Goal: Find specific page/section: Find specific page/section

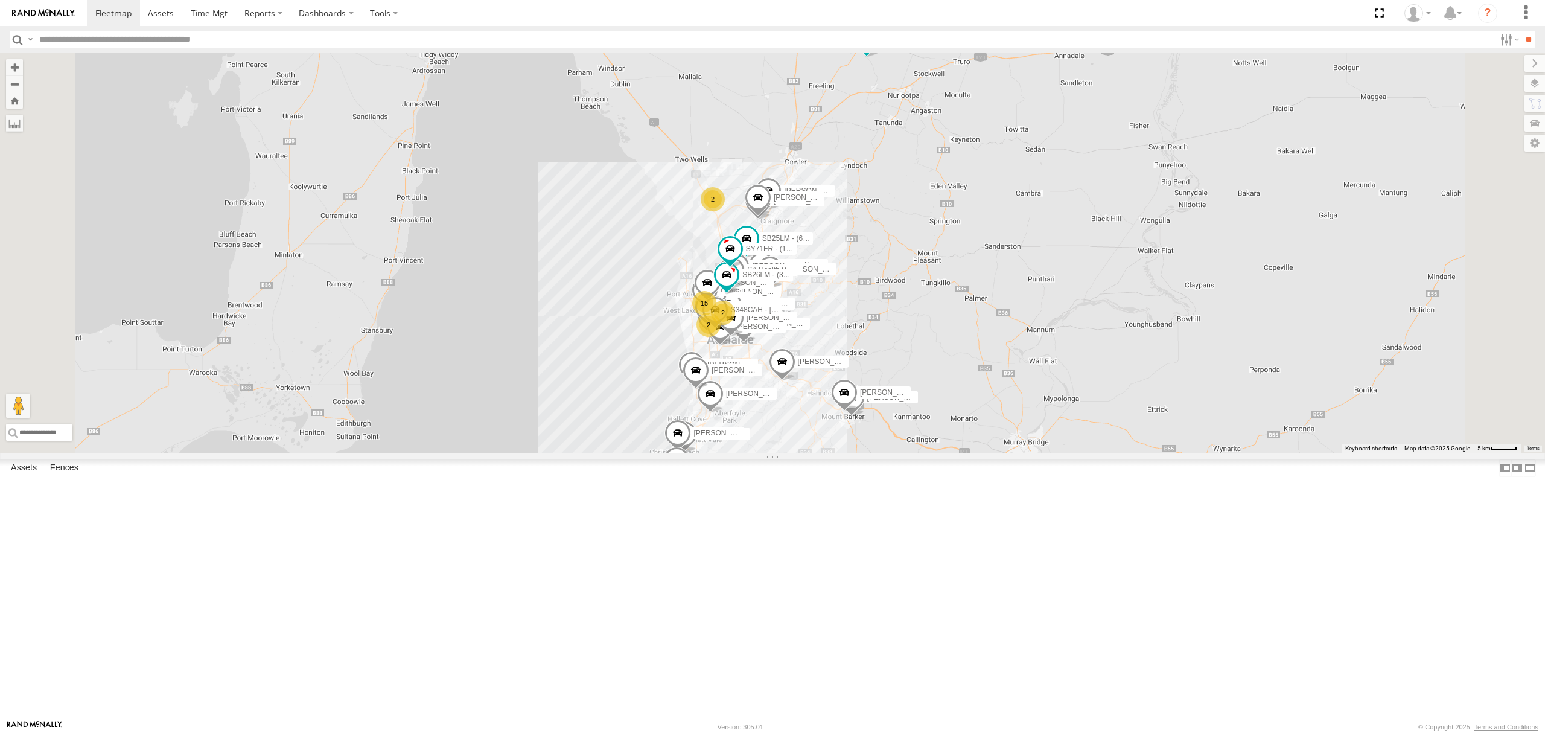
click at [0, 0] on div "All Assets" at bounding box center [0, 0] width 0 height 0
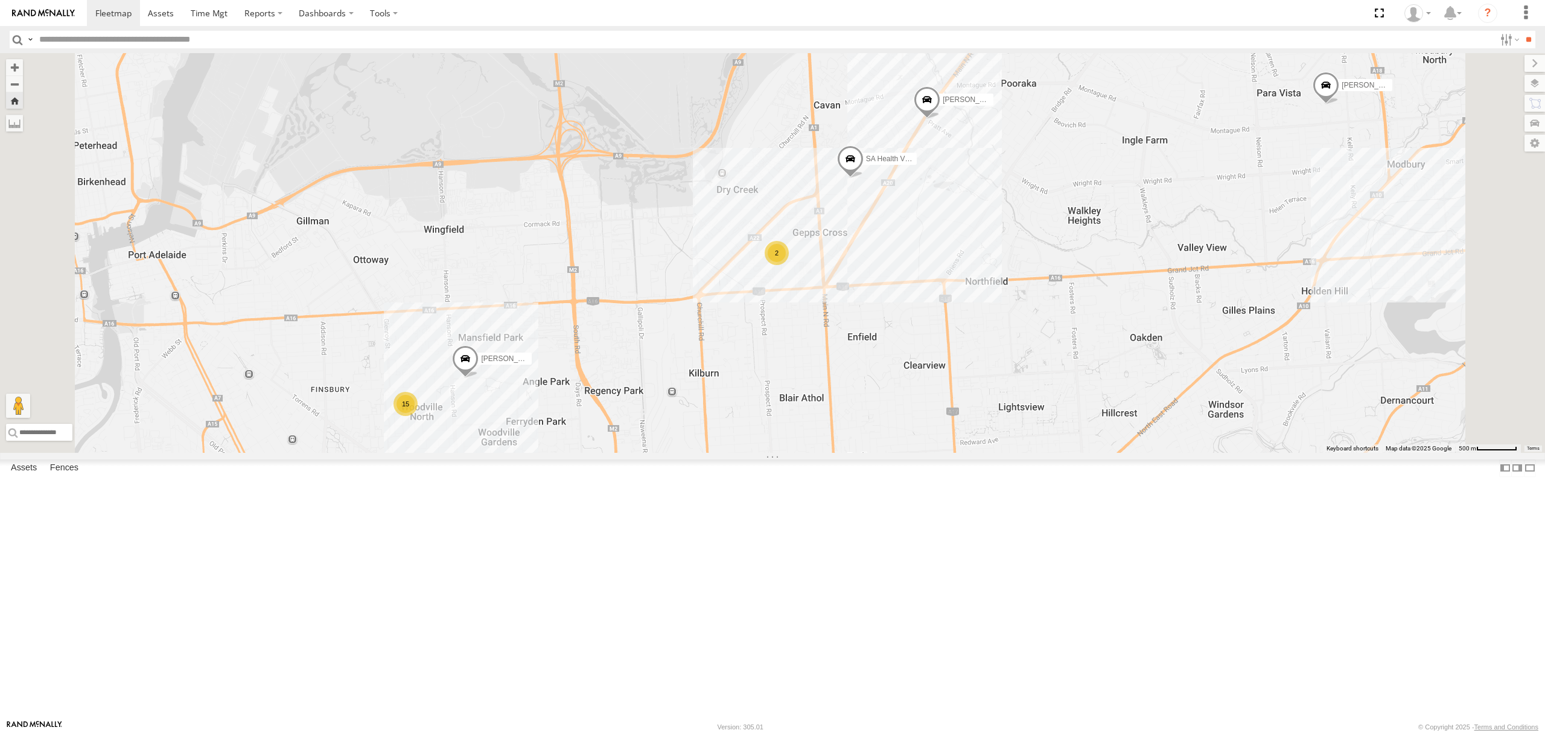
click at [0, 0] on div "SY71FR - (16P TRAILER) PM1" at bounding box center [0, 0] width 0 height 0
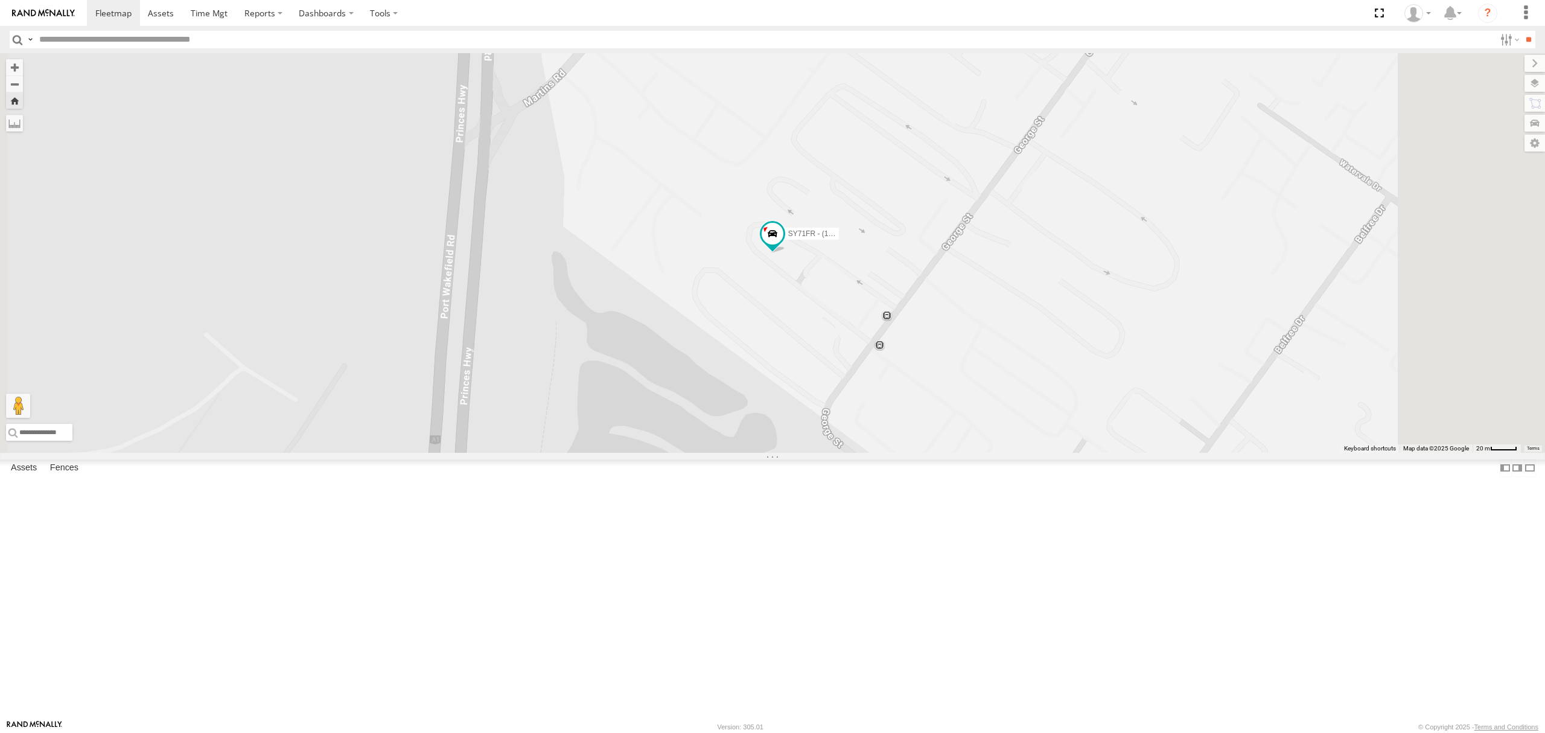
click at [0, 0] on div "S254CLT - [PERSON_NAME]" at bounding box center [0, 0] width 0 height 0
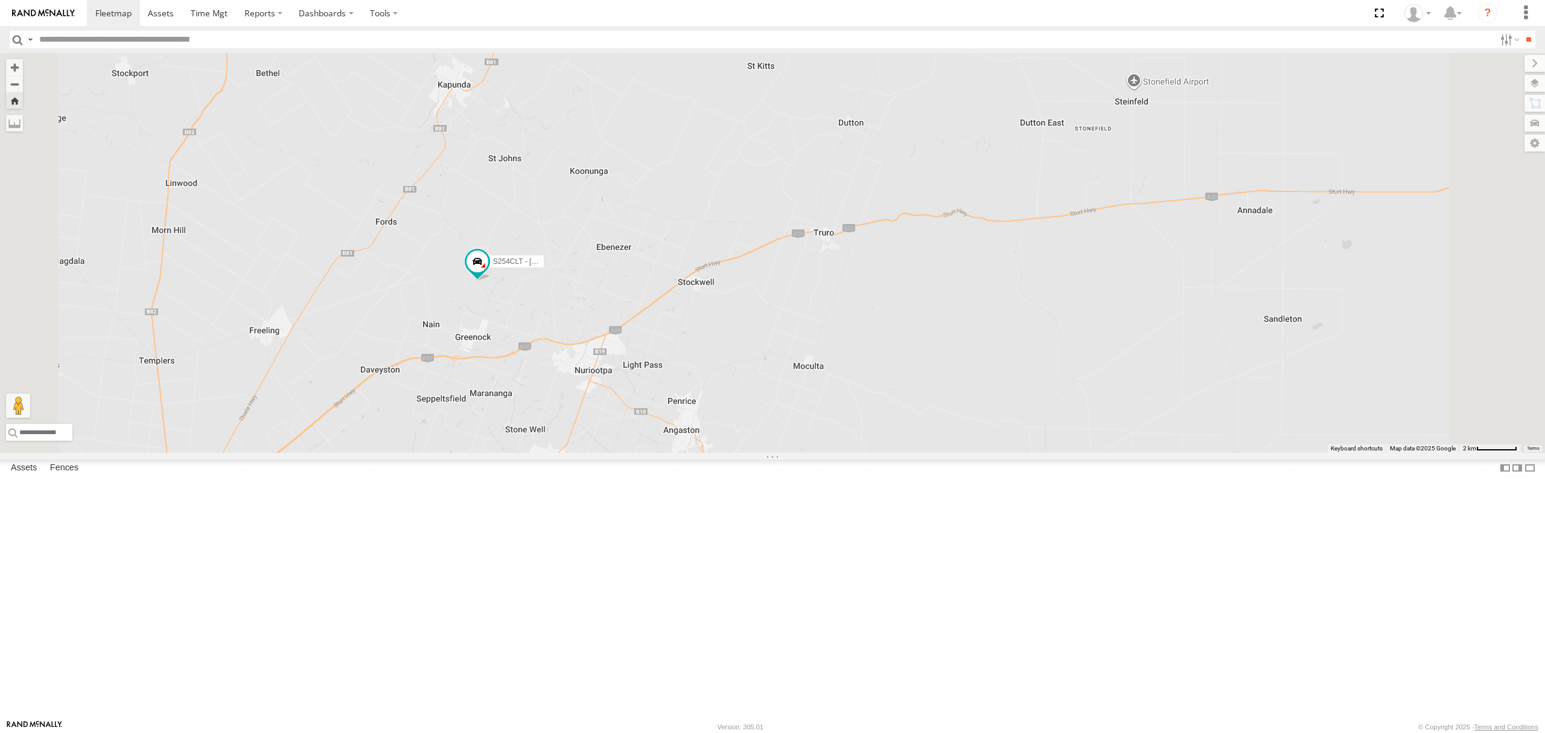
click at [0, 0] on div "All Assets" at bounding box center [0, 0] width 0 height 0
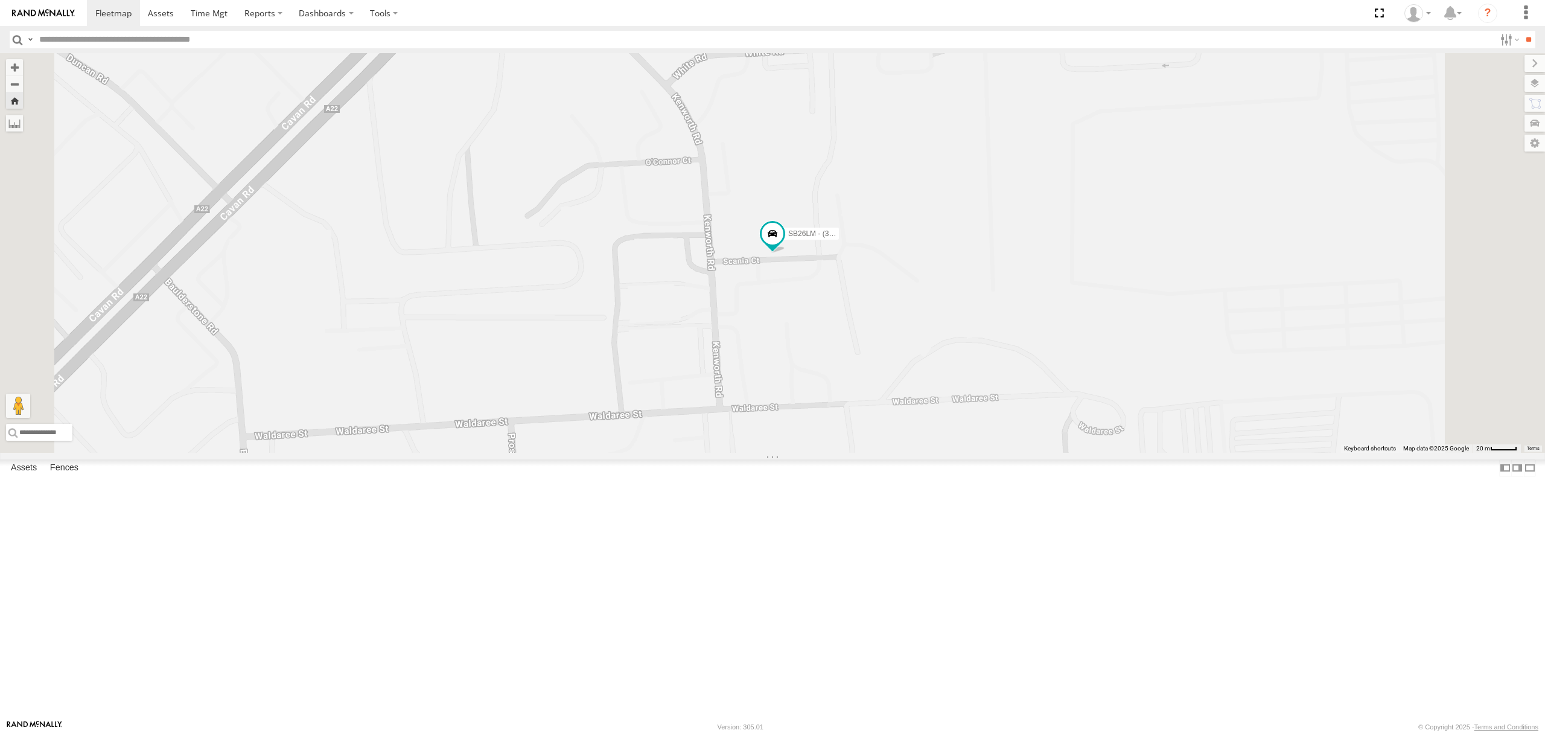
click at [0, 0] on div "All Assets" at bounding box center [0, 0] width 0 height 0
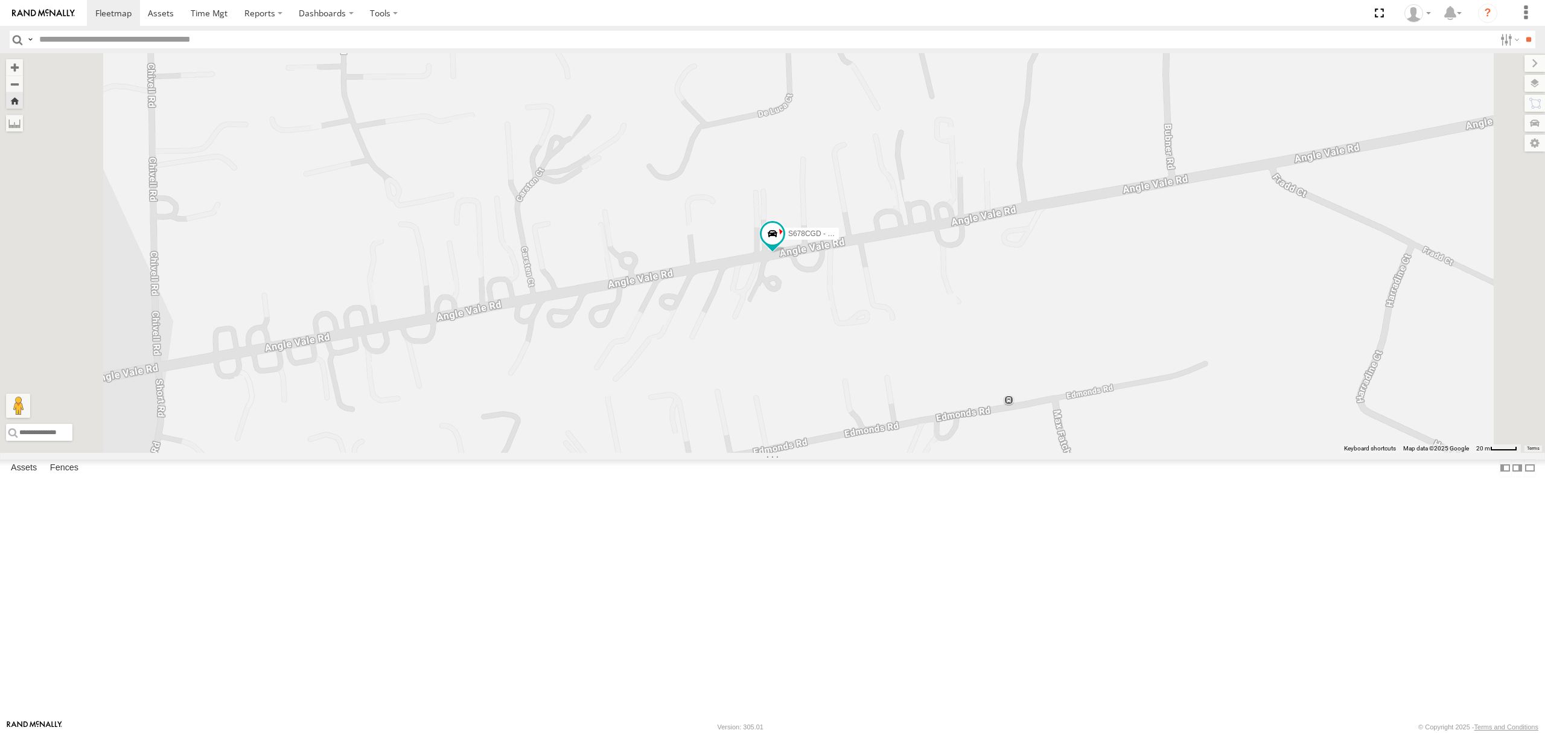
click at [0, 0] on div "All Assets" at bounding box center [0, 0] width 0 height 0
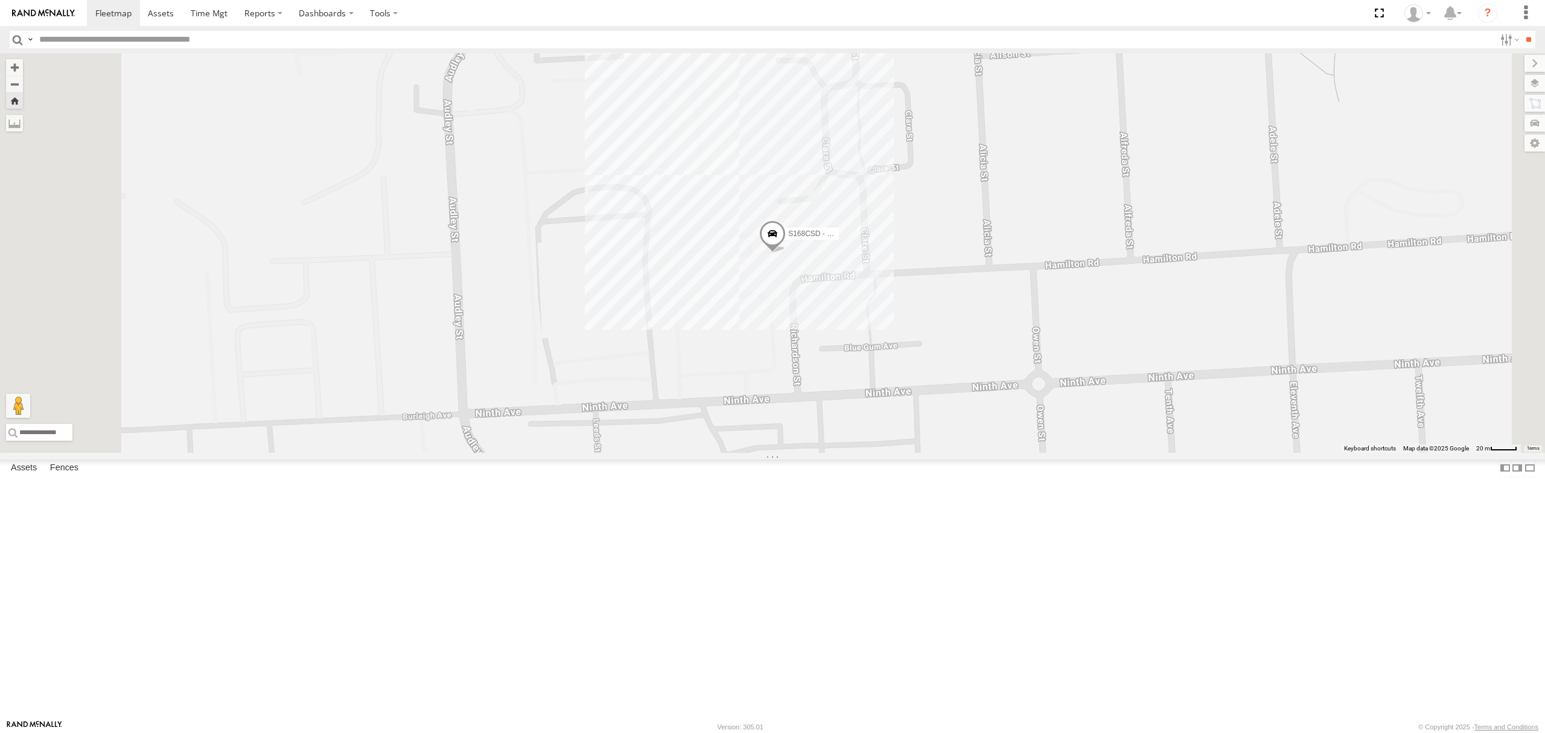
click at [0, 0] on div "SB26LM - (3P HINO) R7 All Assets" at bounding box center [0, 0] width 0 height 0
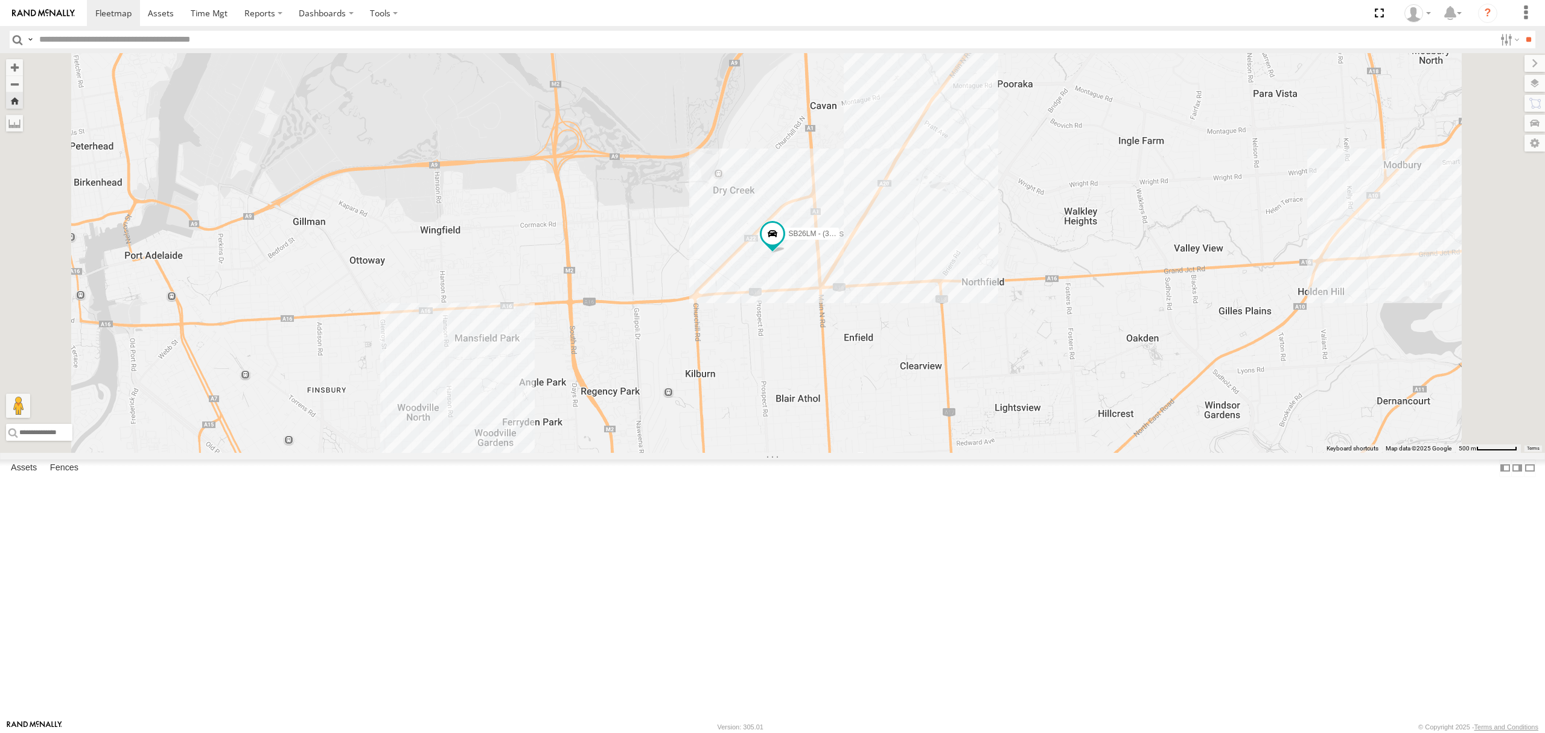
click at [0, 0] on div "4.4" at bounding box center [0, 0] width 0 height 0
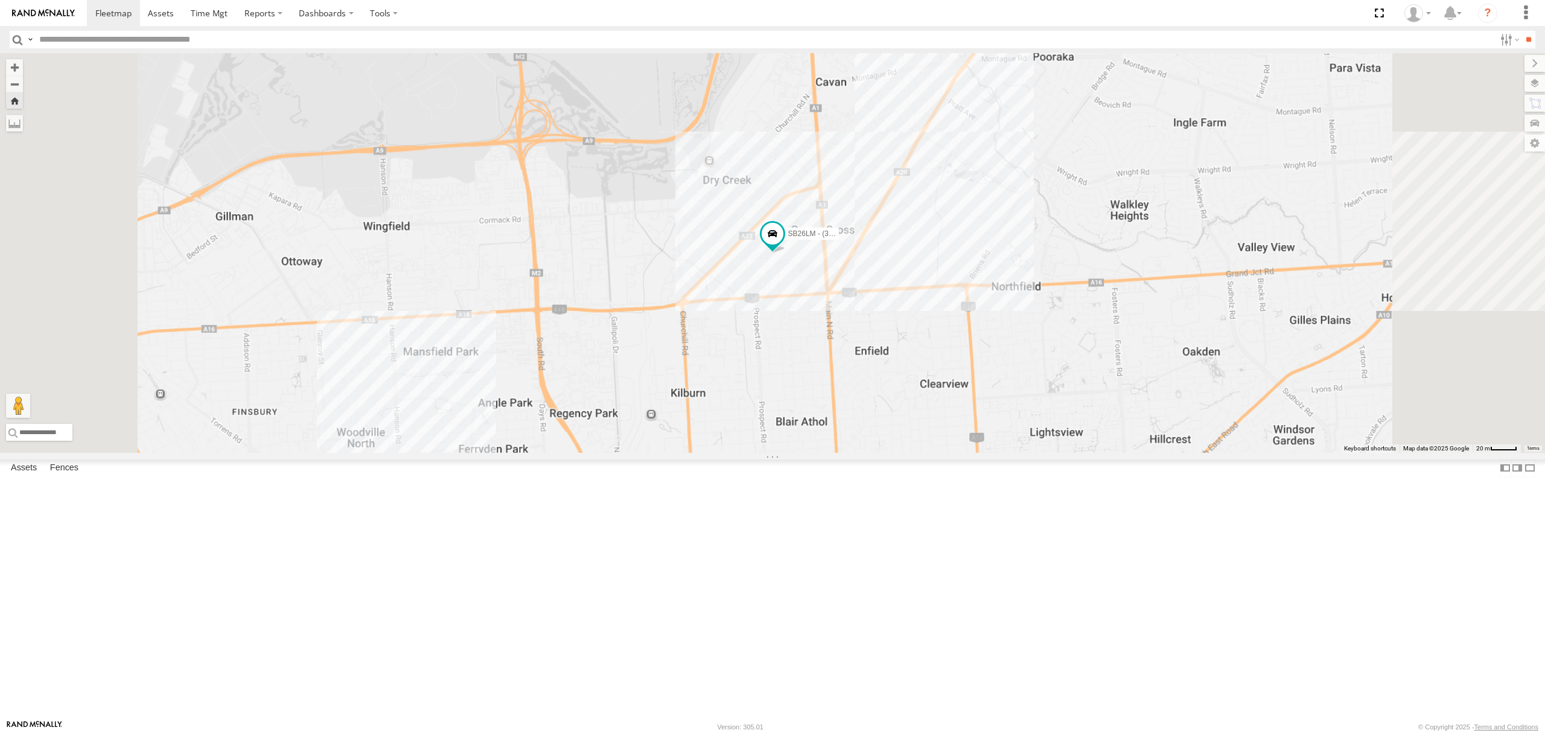
click at [0, 0] on div "SY71FR - (16P TRAILER) PM1" at bounding box center [0, 0] width 0 height 0
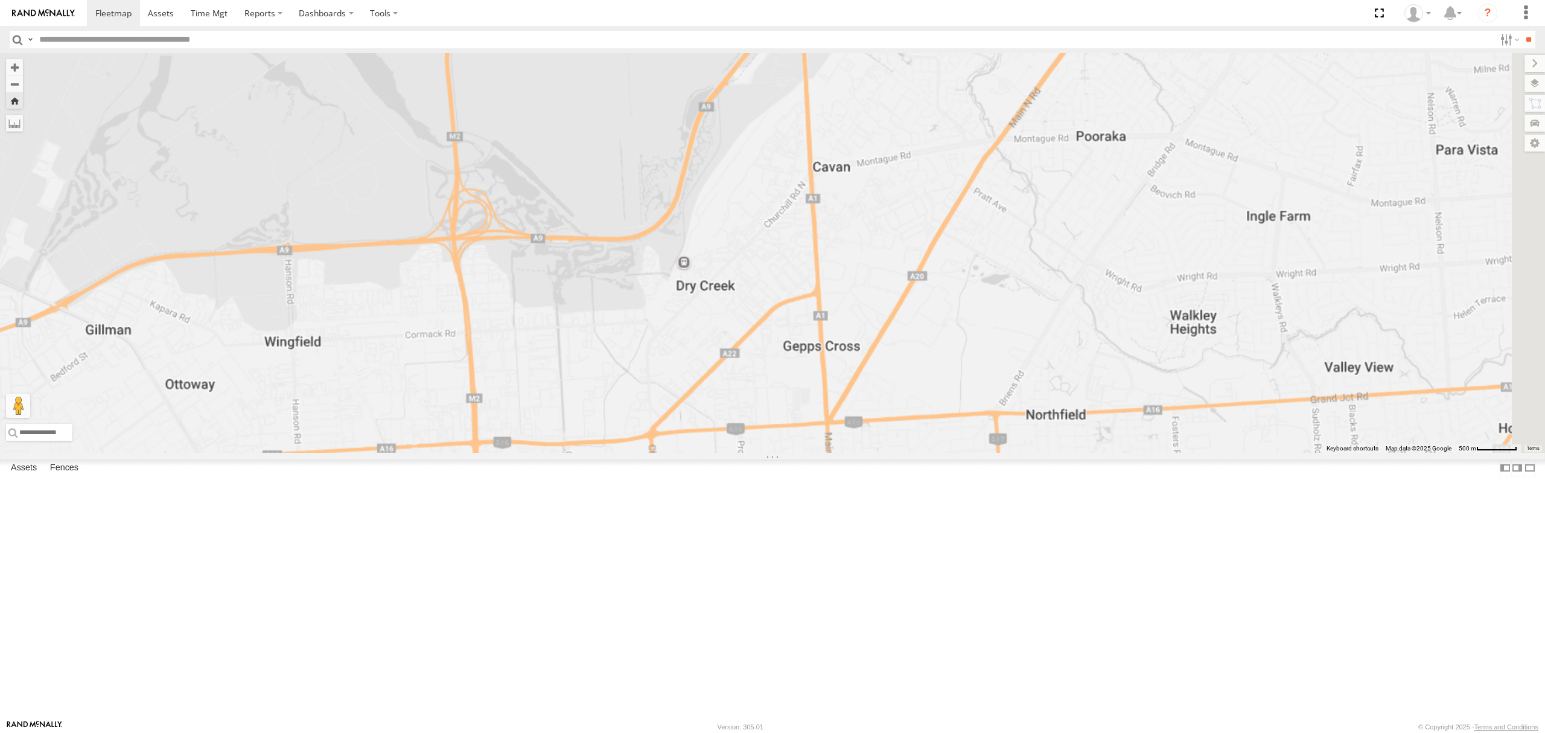
click at [0, 0] on div "SB25LM - (6P HINO) R6" at bounding box center [0, 0] width 0 height 0
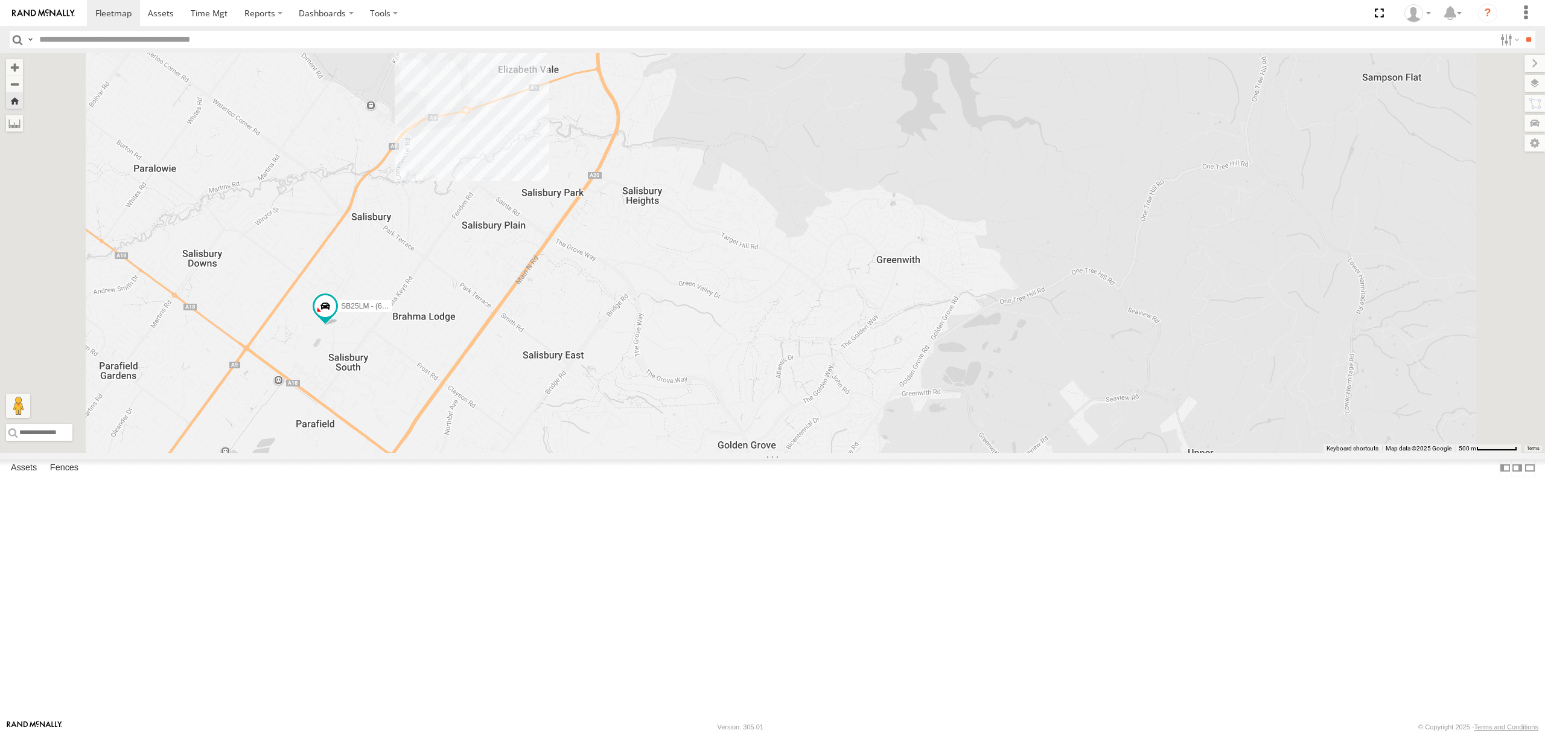
click at [0, 0] on div "14" at bounding box center [0, 0] width 0 height 0
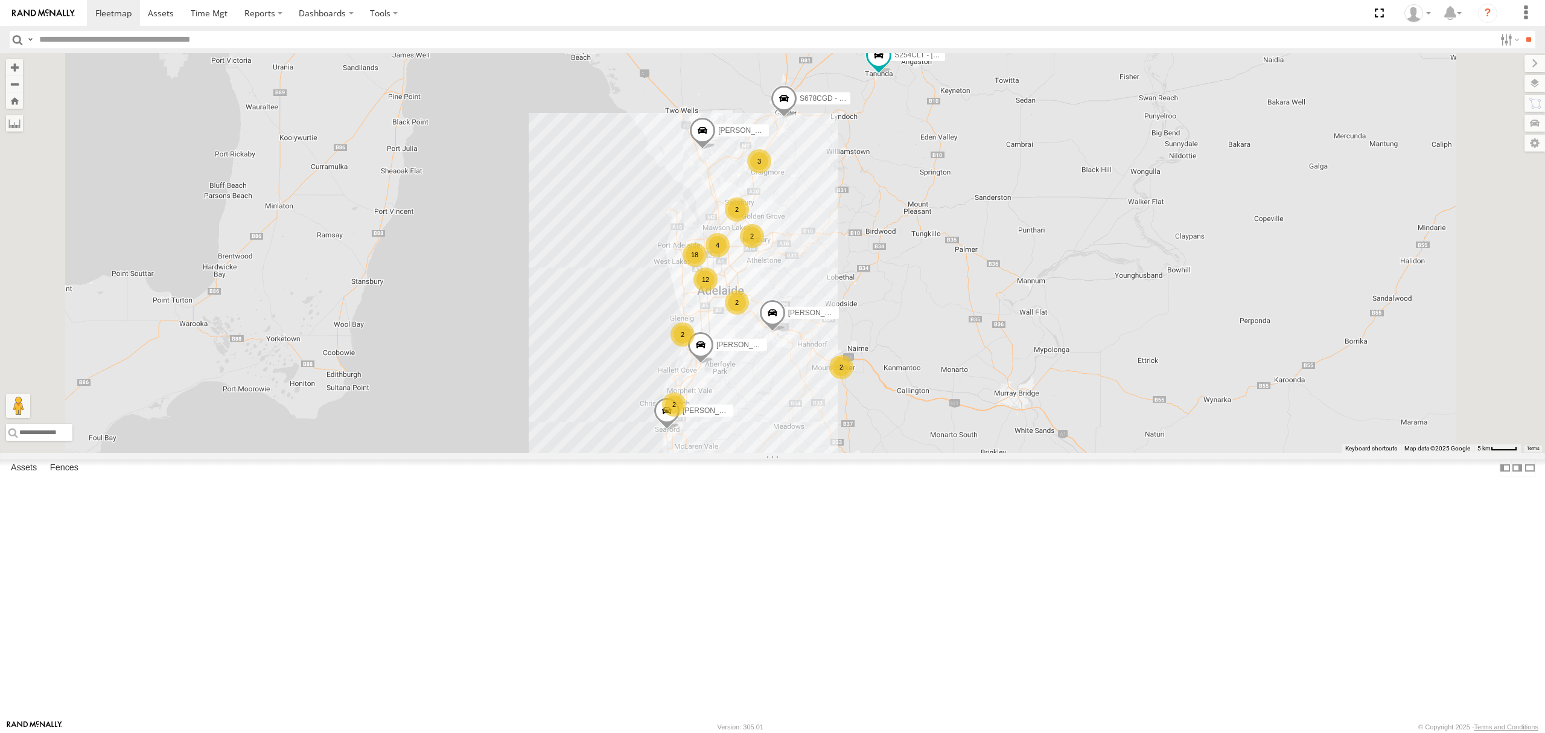
click at [0, 0] on div "SB26LM - (3P HINO) R7 All Assets" at bounding box center [0, 0] width 0 height 0
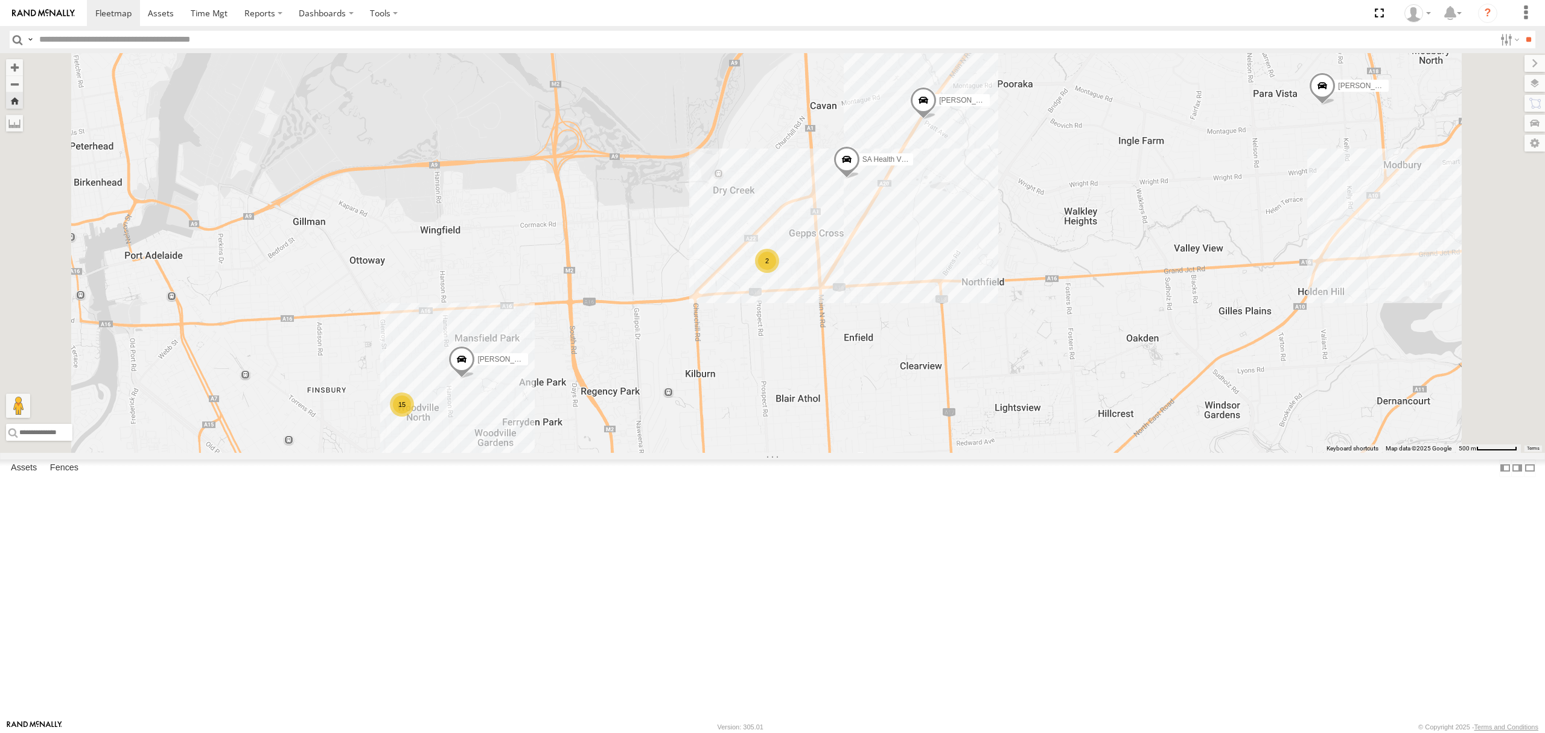
click at [0, 0] on div "SY71FR - (16P TRAILER) PM1" at bounding box center [0, 0] width 0 height 0
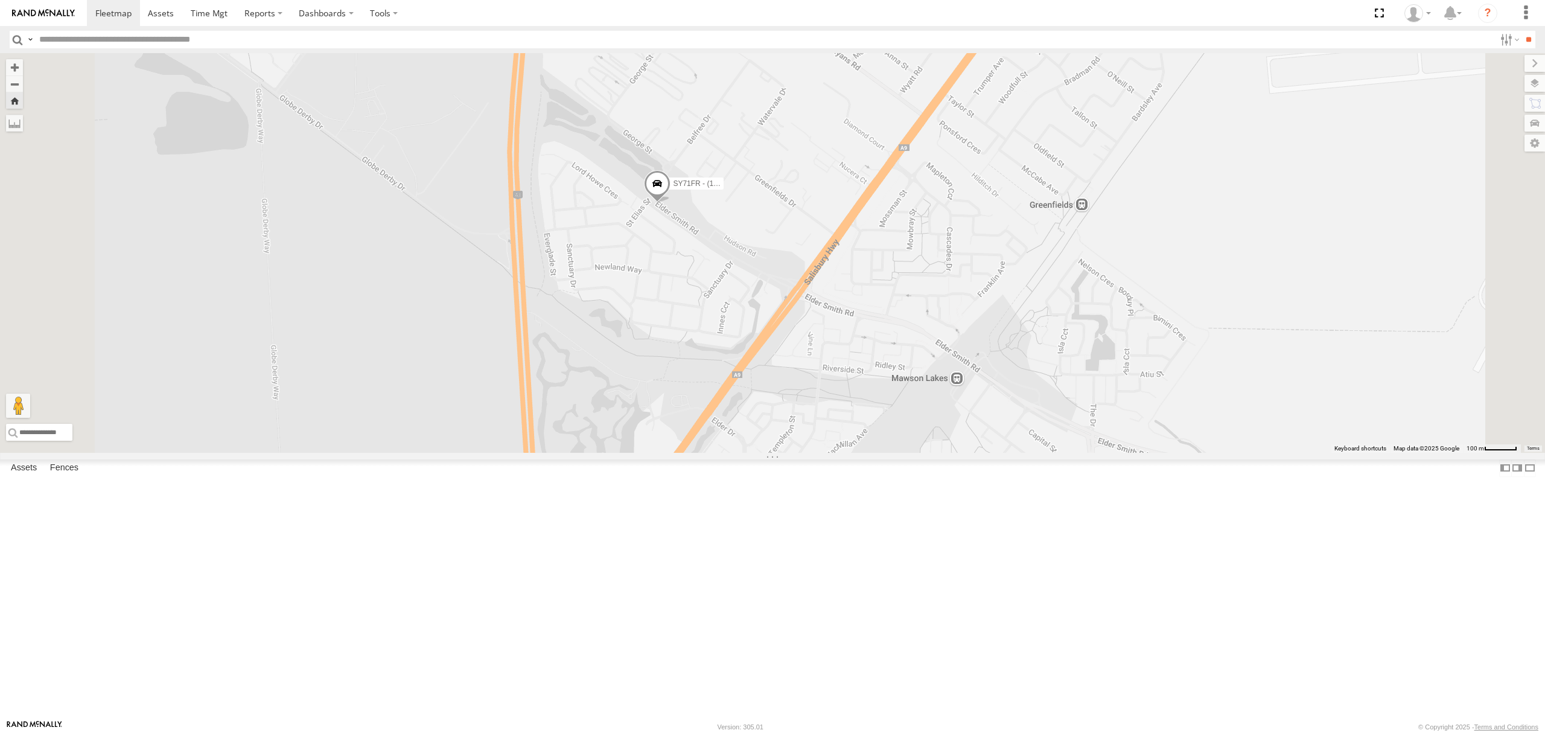
click at [0, 0] on div "SB25LM - (6P HINO) R6 All Assets" at bounding box center [0, 0] width 0 height 0
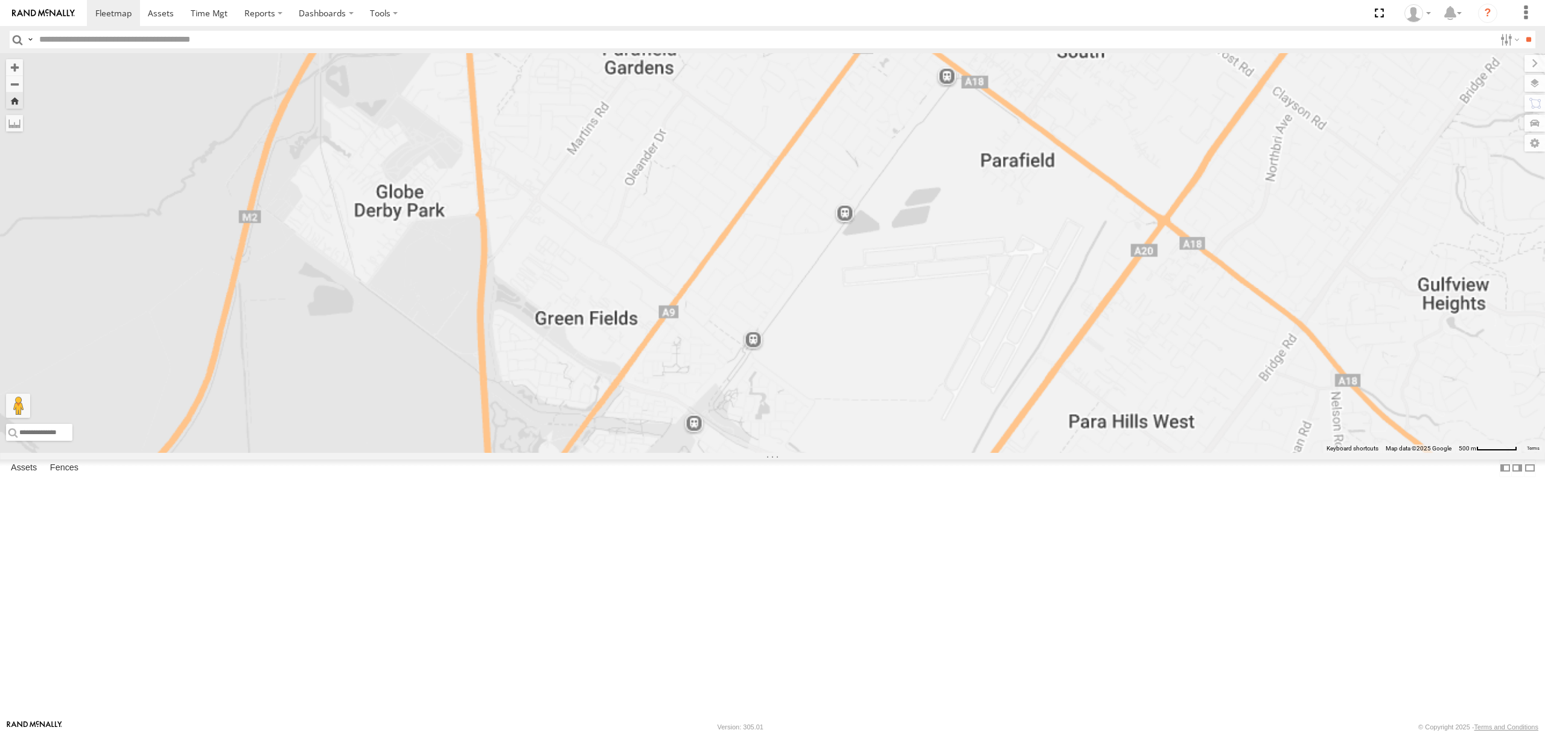
click at [0, 0] on div "S254CLT - [PERSON_NAME]" at bounding box center [0, 0] width 0 height 0
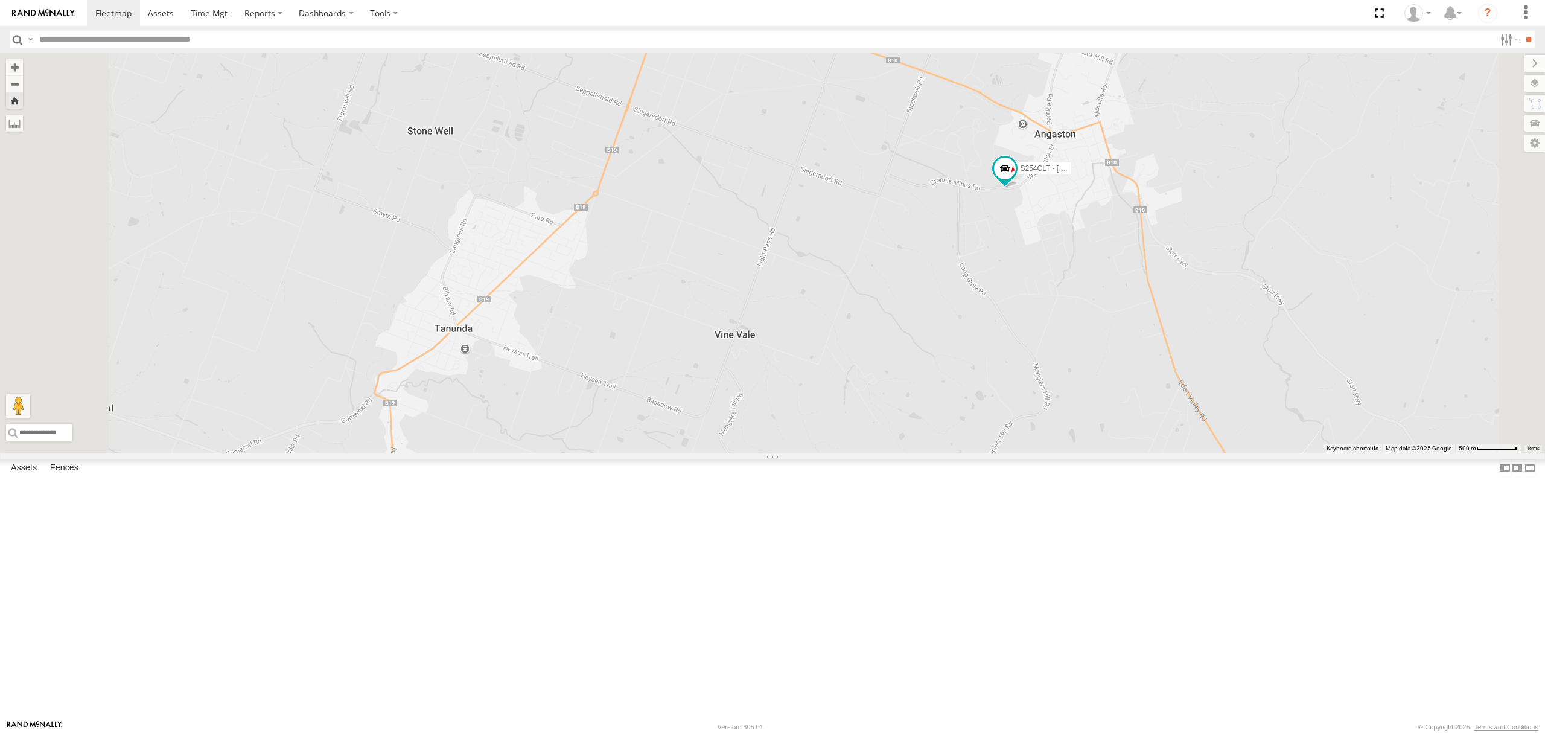
click at [0, 0] on div "All Assets" at bounding box center [0, 0] width 0 height 0
